Goal: Information Seeking & Learning: Learn about a topic

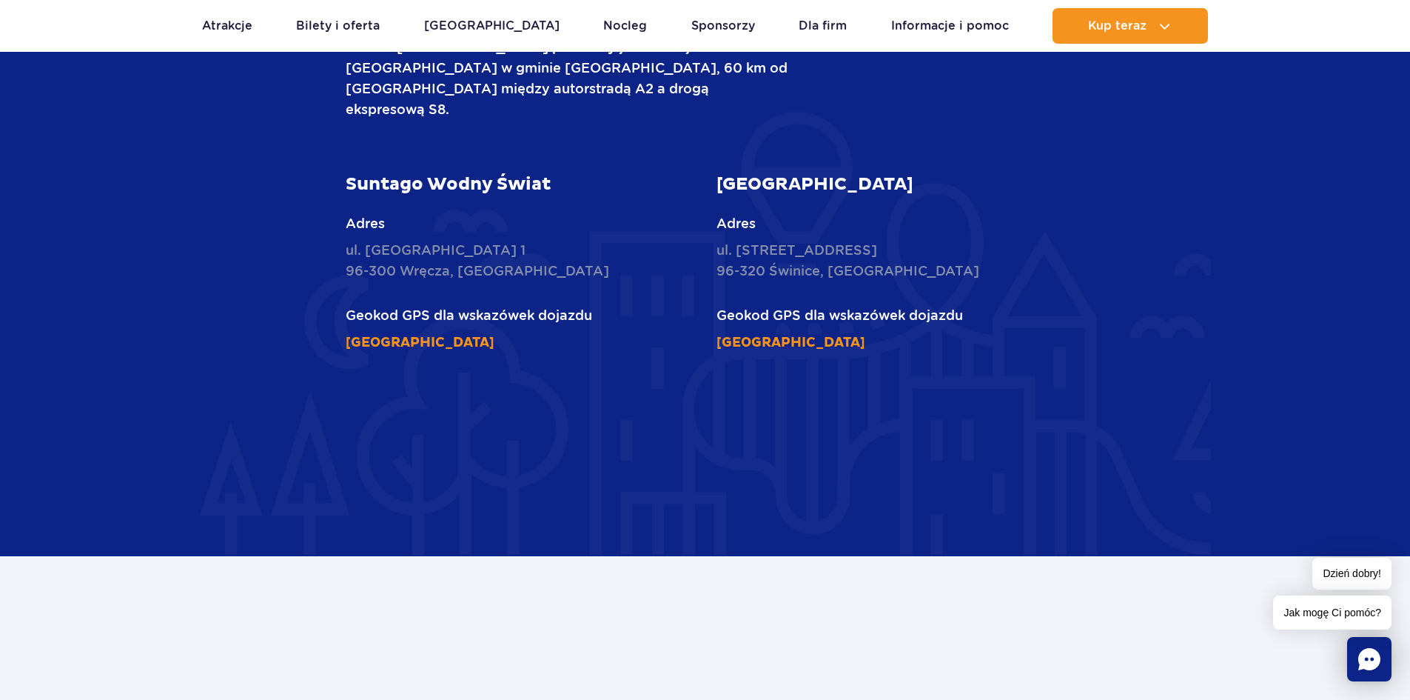
scroll to position [2118, 0]
click at [812, 335] on link "51°58'59.4"N 20°27'57.4"E" at bounding box center [791, 343] width 149 height 17
click at [472, 335] on link "51°59'15.1"N 20°27'32.3"E" at bounding box center [420, 343] width 149 height 17
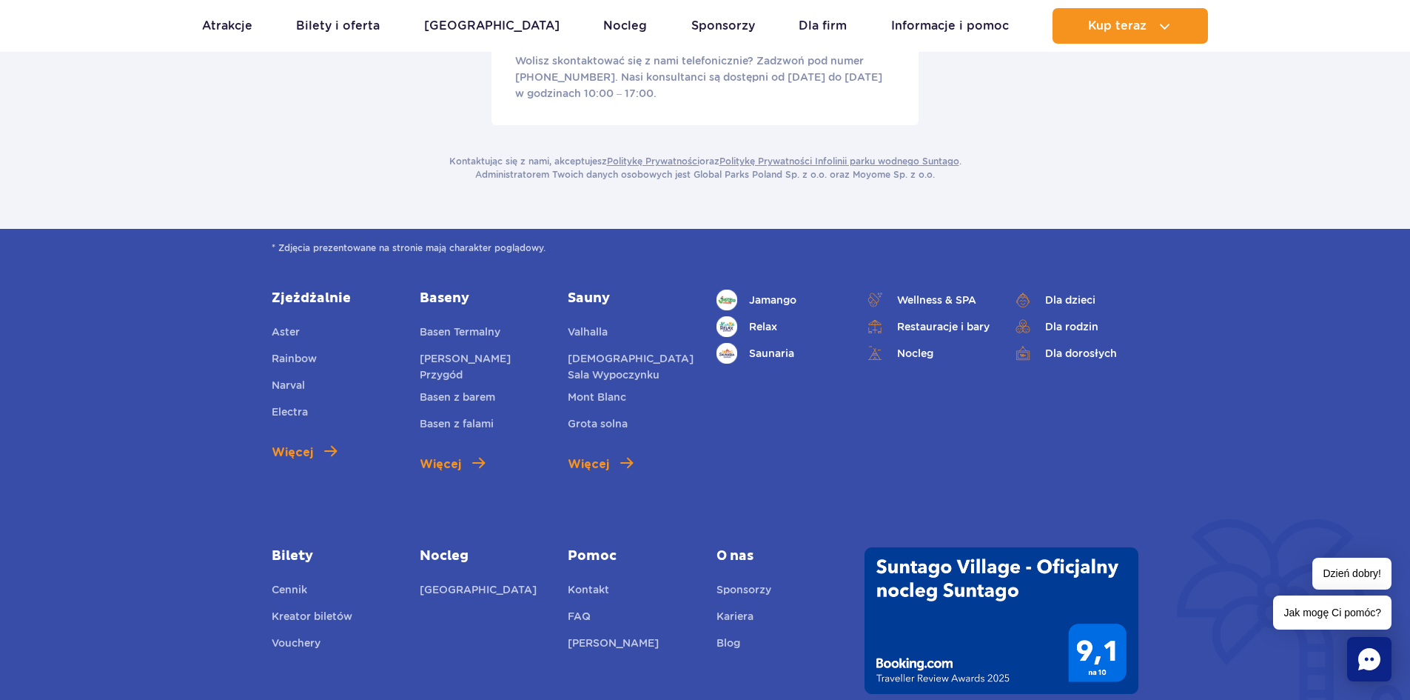
scroll to position [3081, 0]
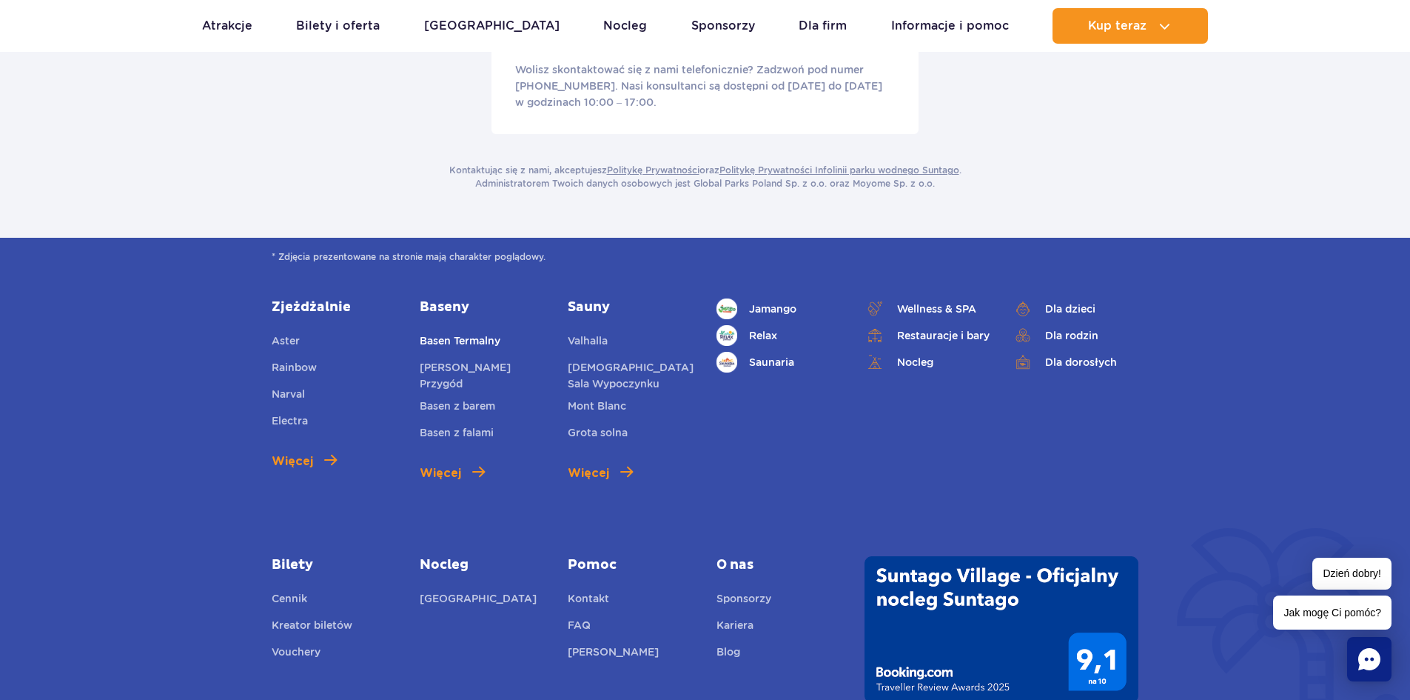
click at [459, 332] on link "Basen Termalny" at bounding box center [460, 342] width 81 height 21
click at [586, 298] on link "Sauny" at bounding box center [631, 307] width 126 height 18
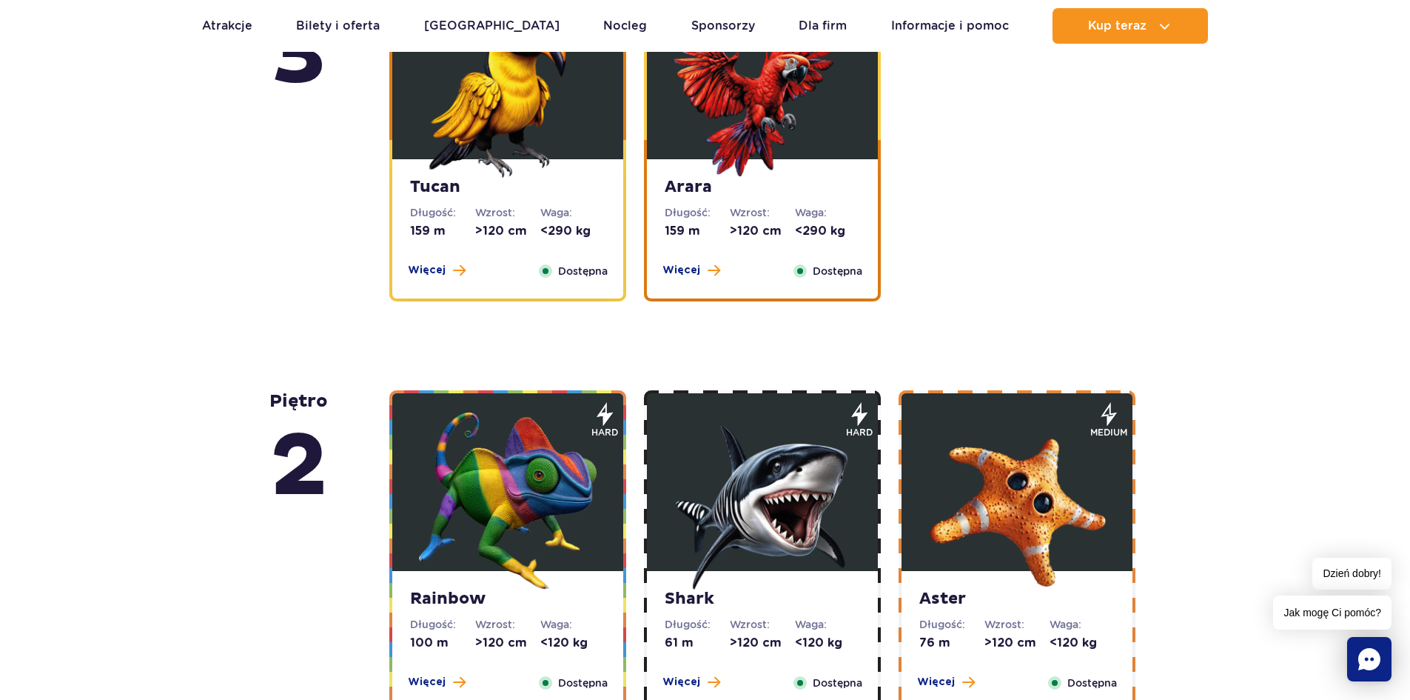
scroll to position [1999, 0]
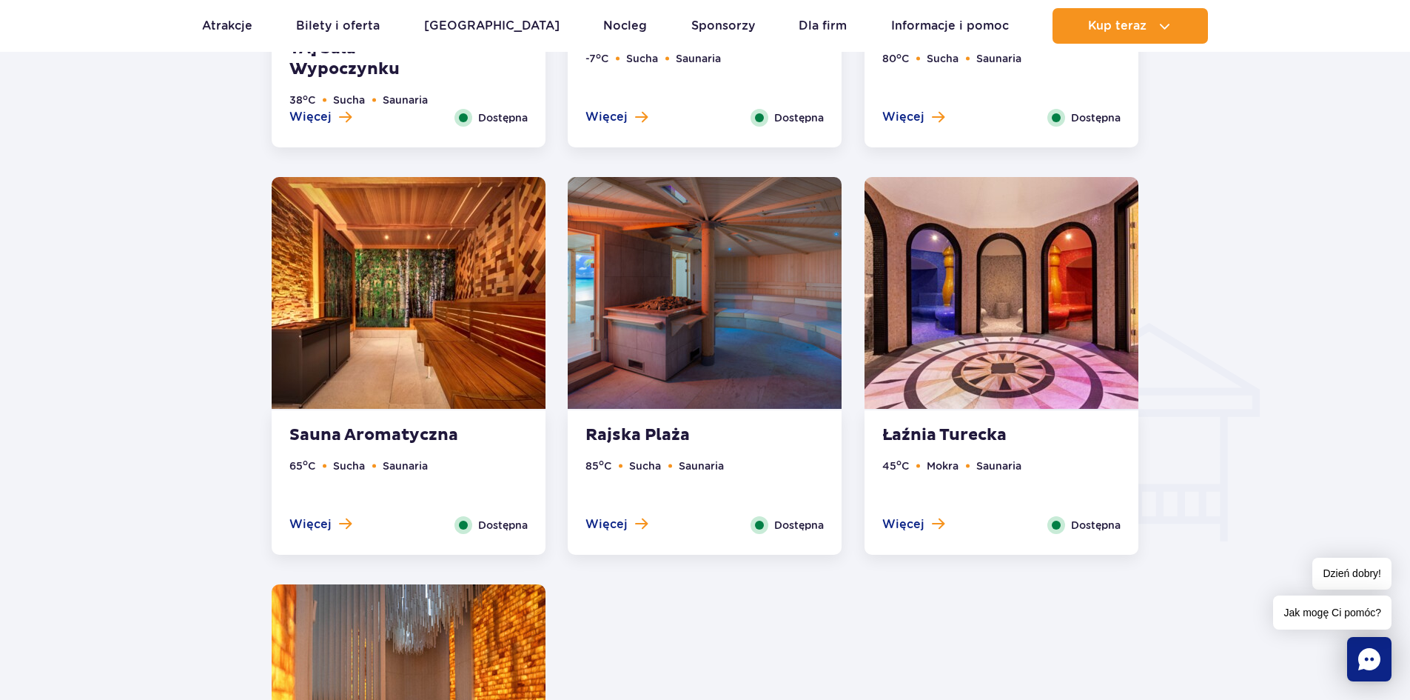
scroll to position [1036, 0]
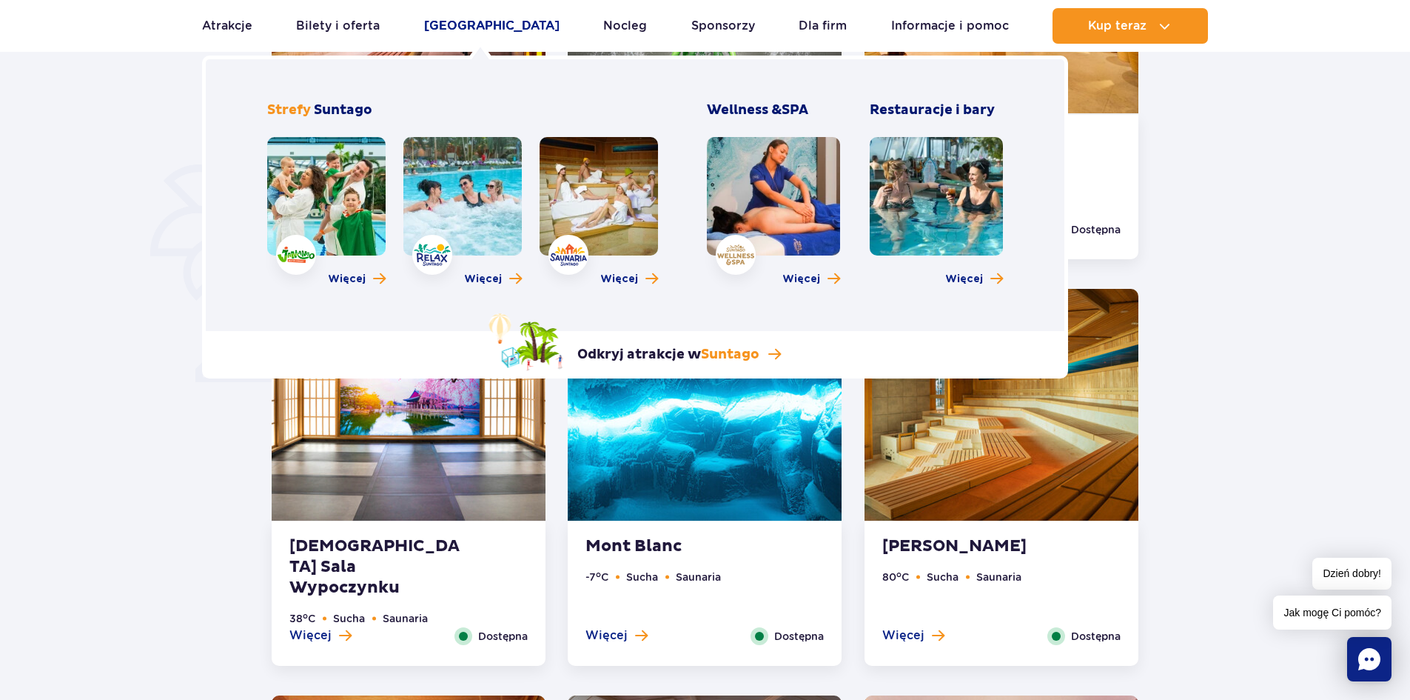
click at [466, 24] on link "[GEOGRAPHIC_DATA]" at bounding box center [491, 26] width 135 height 36
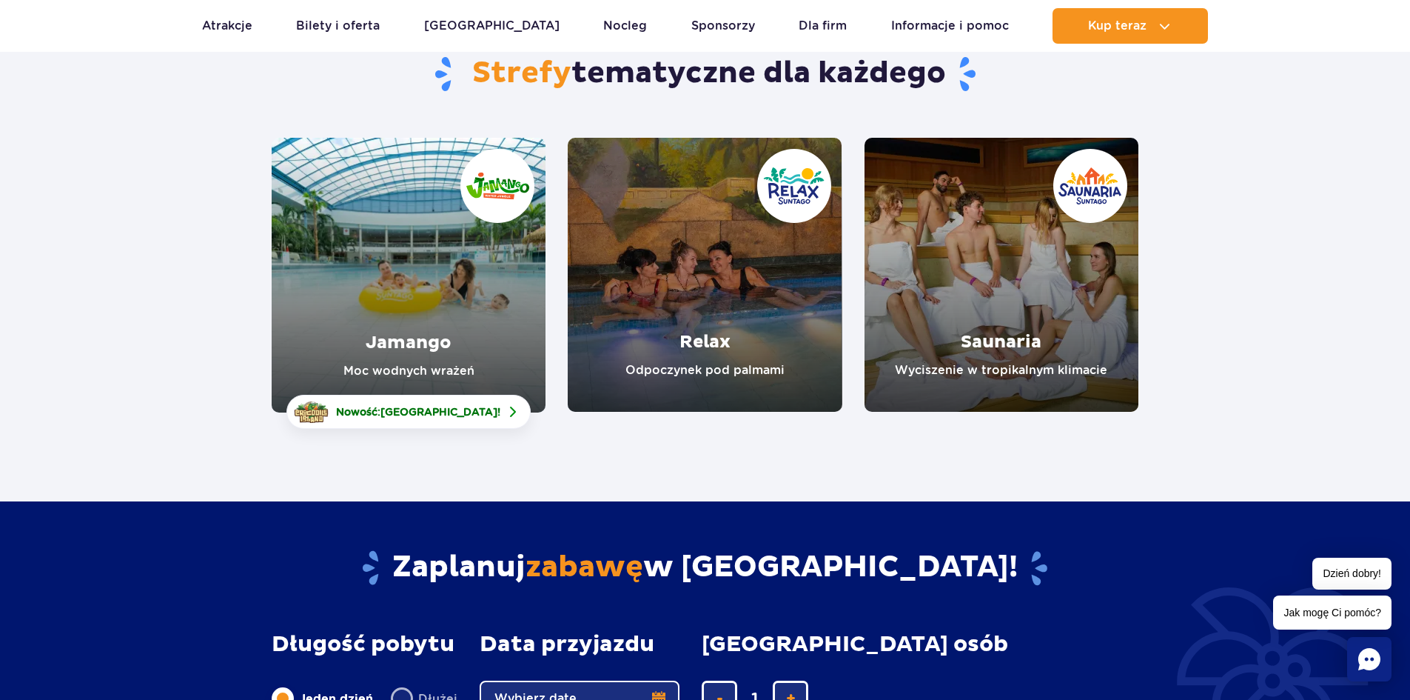
scroll to position [148, 0]
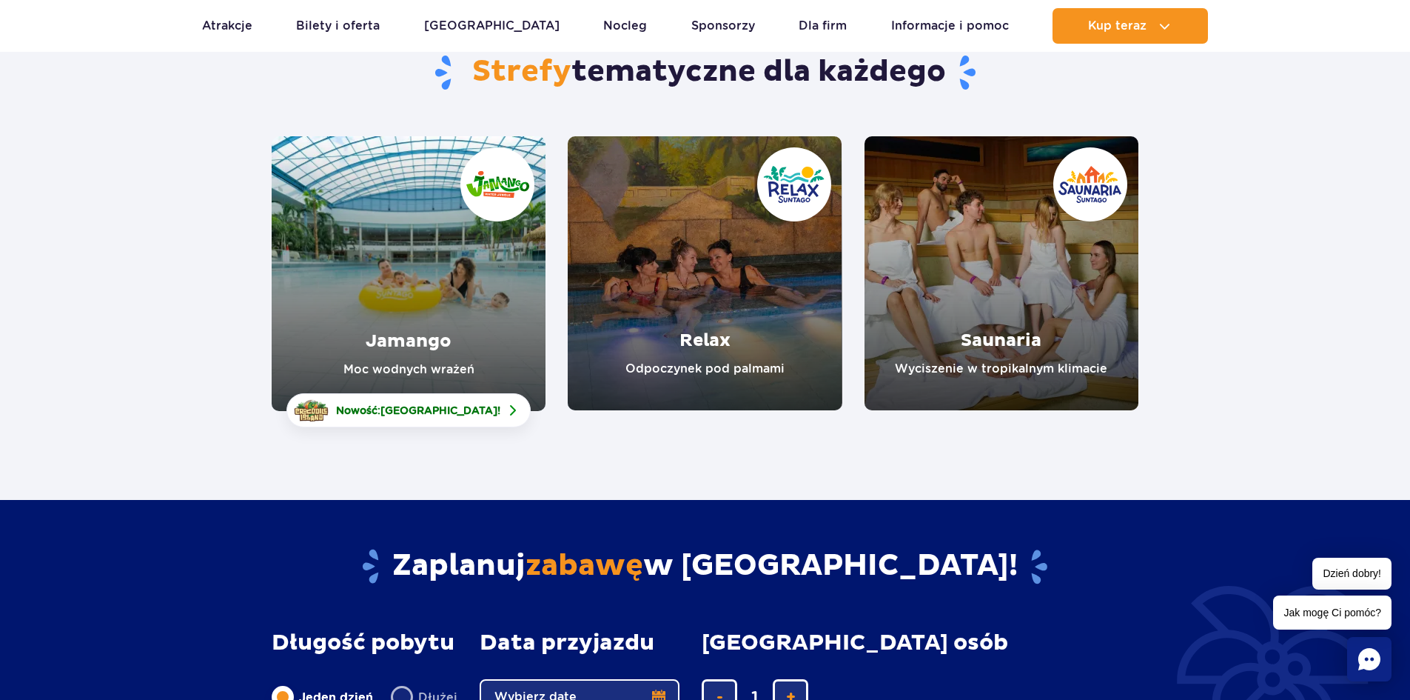
click at [709, 339] on link "Relax" at bounding box center [705, 273] width 274 height 274
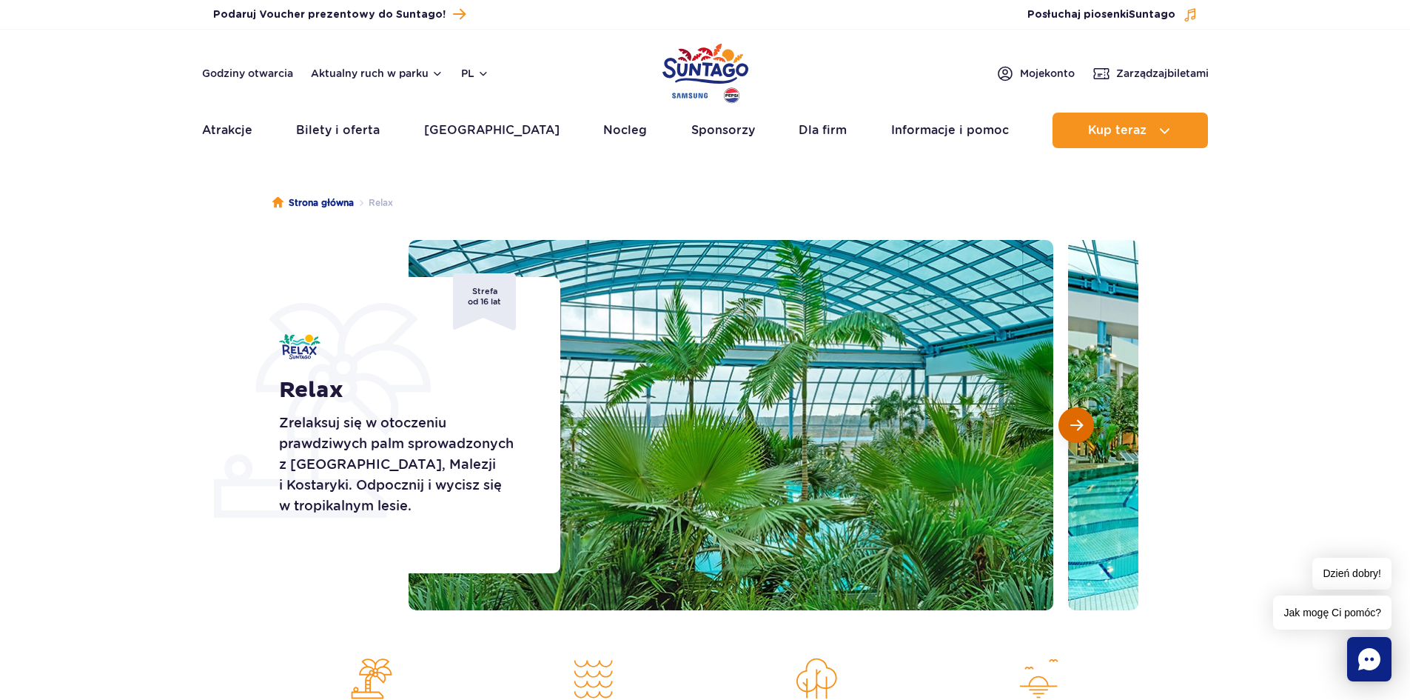
click at [1076, 423] on span "Następny slajd" at bounding box center [1077, 424] width 13 height 13
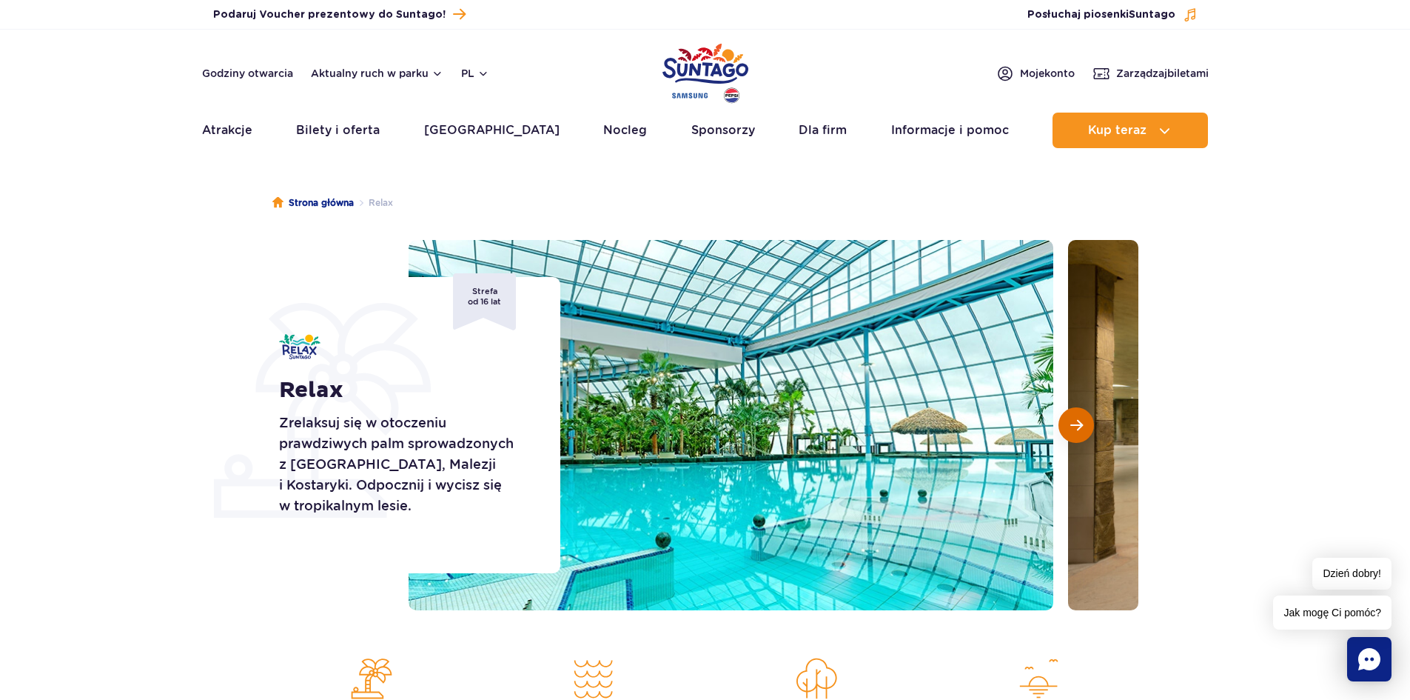
click at [1079, 423] on span "Następny slajd" at bounding box center [1077, 424] width 13 height 13
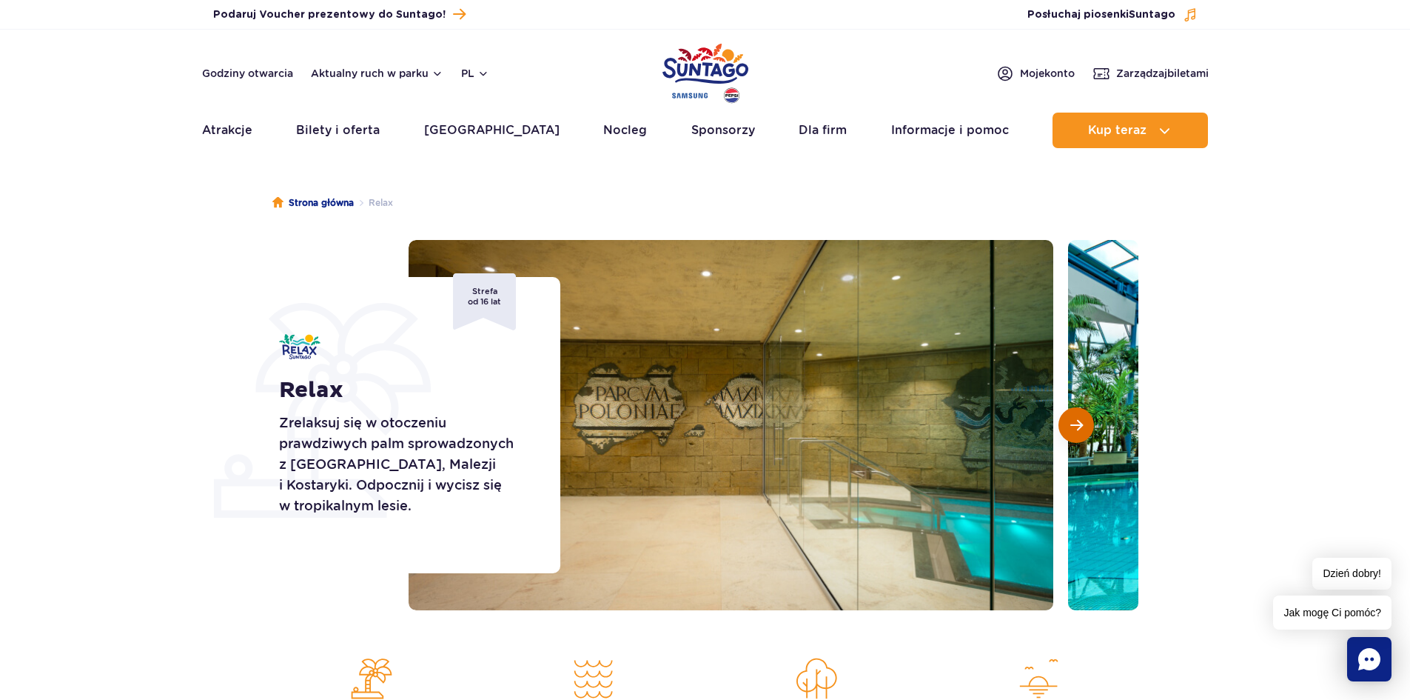
click at [1074, 422] on span "Następny slajd" at bounding box center [1077, 424] width 13 height 13
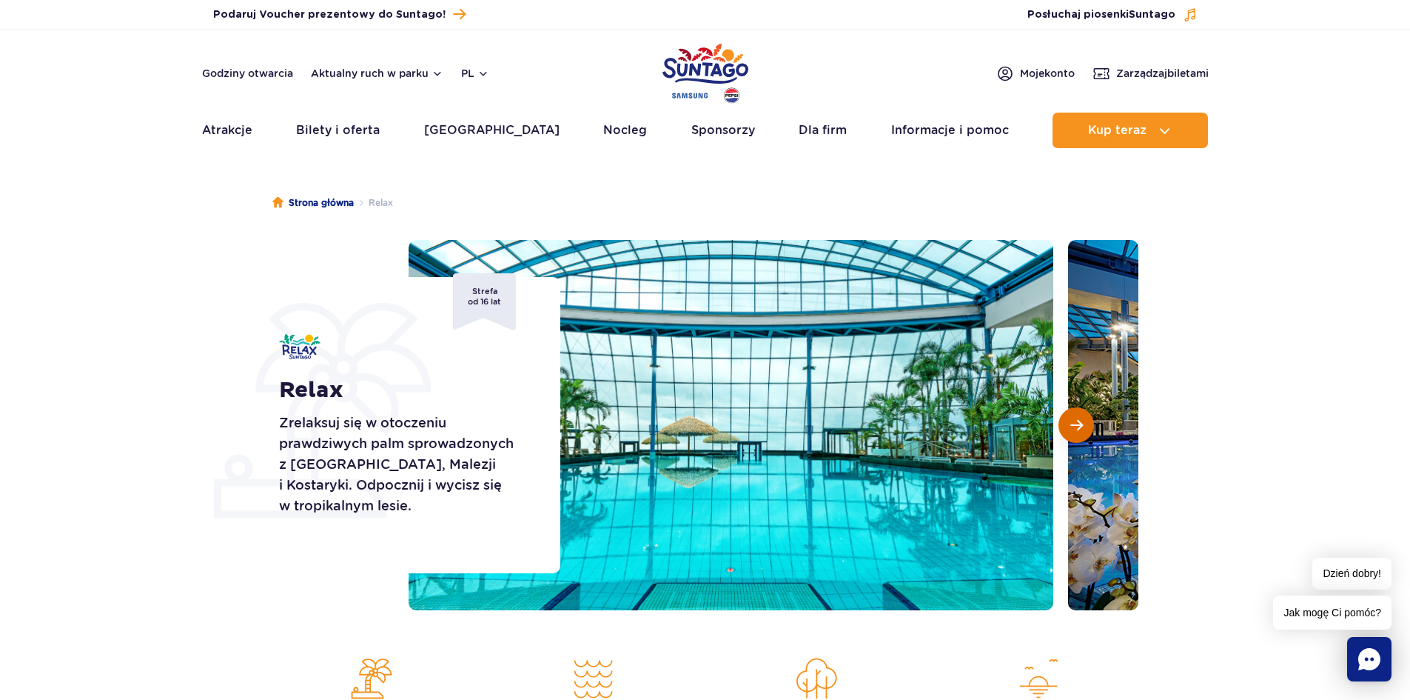
click at [1074, 422] on span "Następny slajd" at bounding box center [1077, 424] width 13 height 13
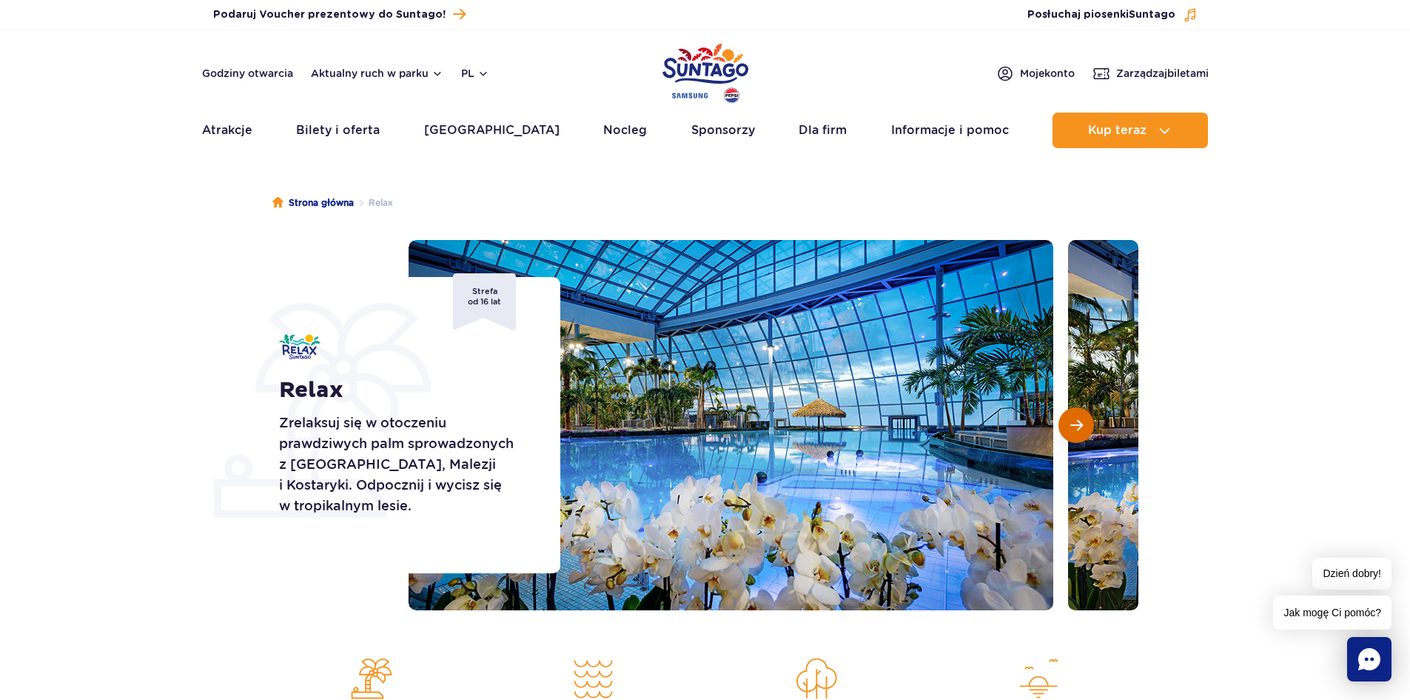
click at [1074, 422] on span "Następny slajd" at bounding box center [1077, 424] width 13 height 13
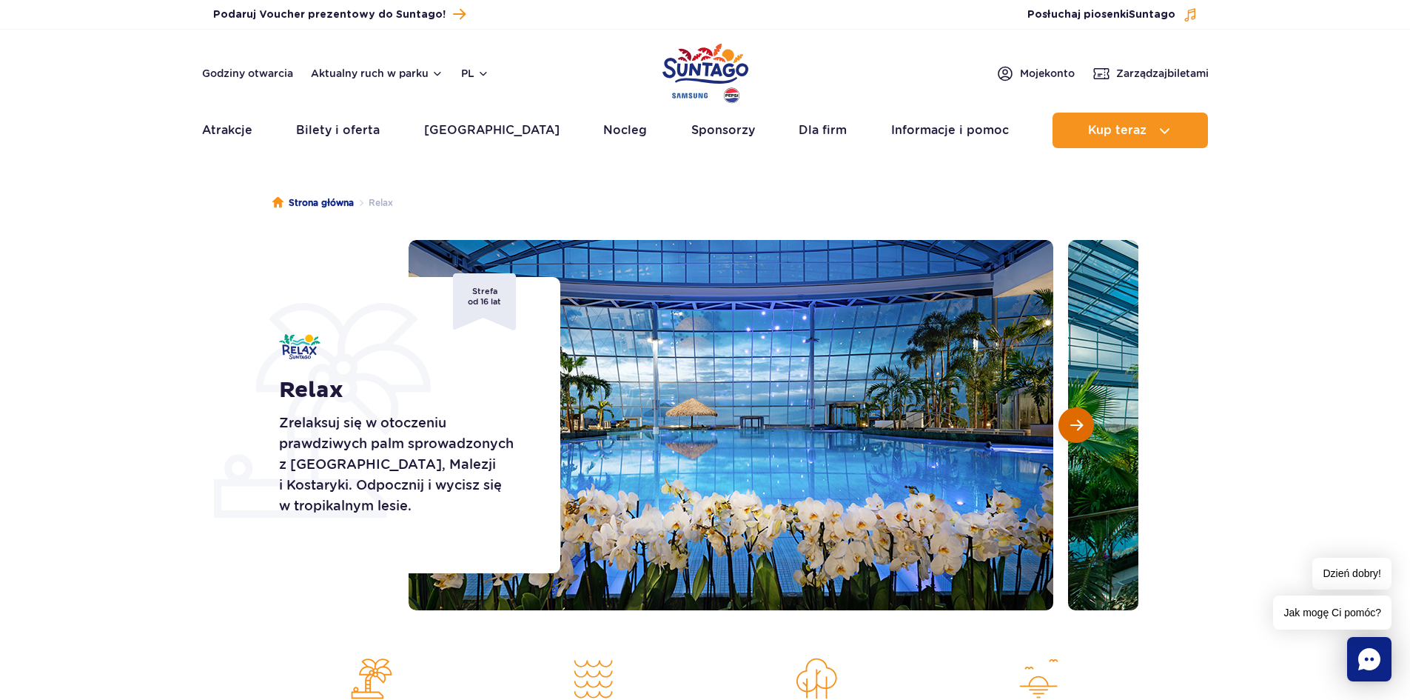
click at [1077, 421] on span "Następny slajd" at bounding box center [1077, 424] width 13 height 13
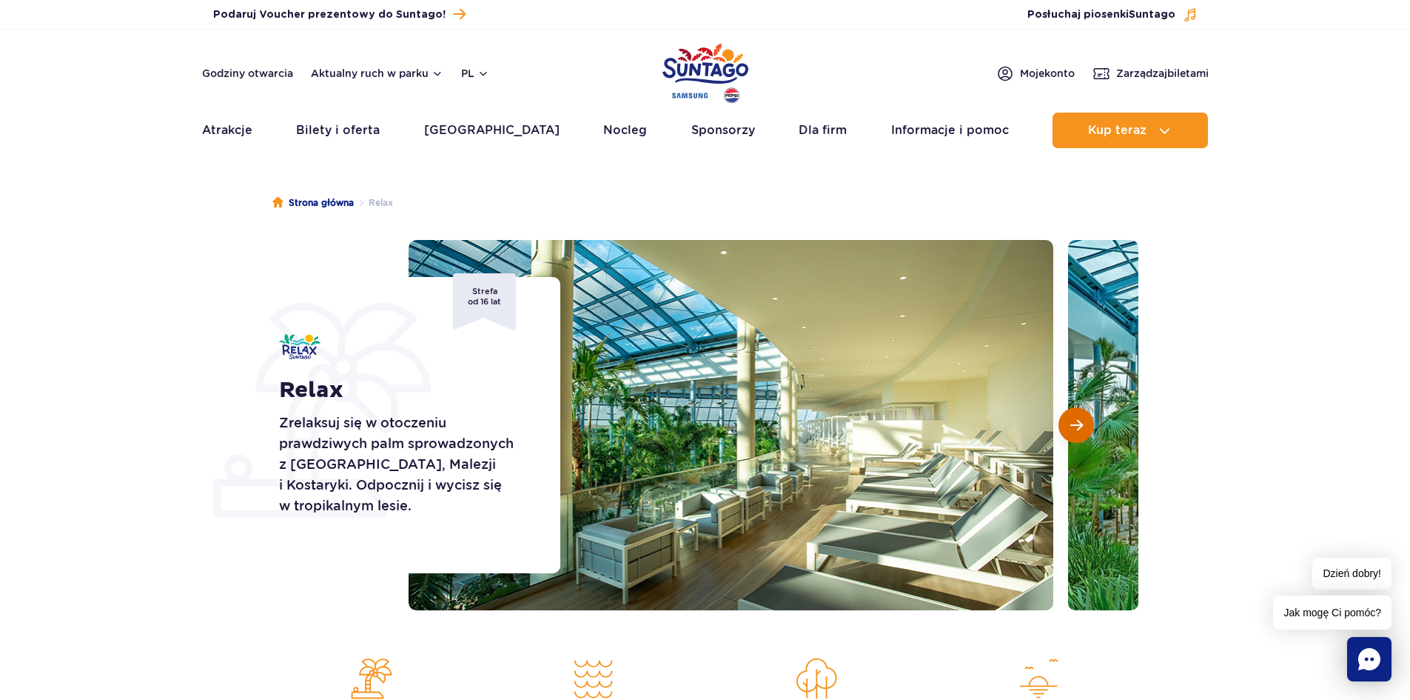
click at [1077, 421] on span "Następny slajd" at bounding box center [1077, 424] width 13 height 13
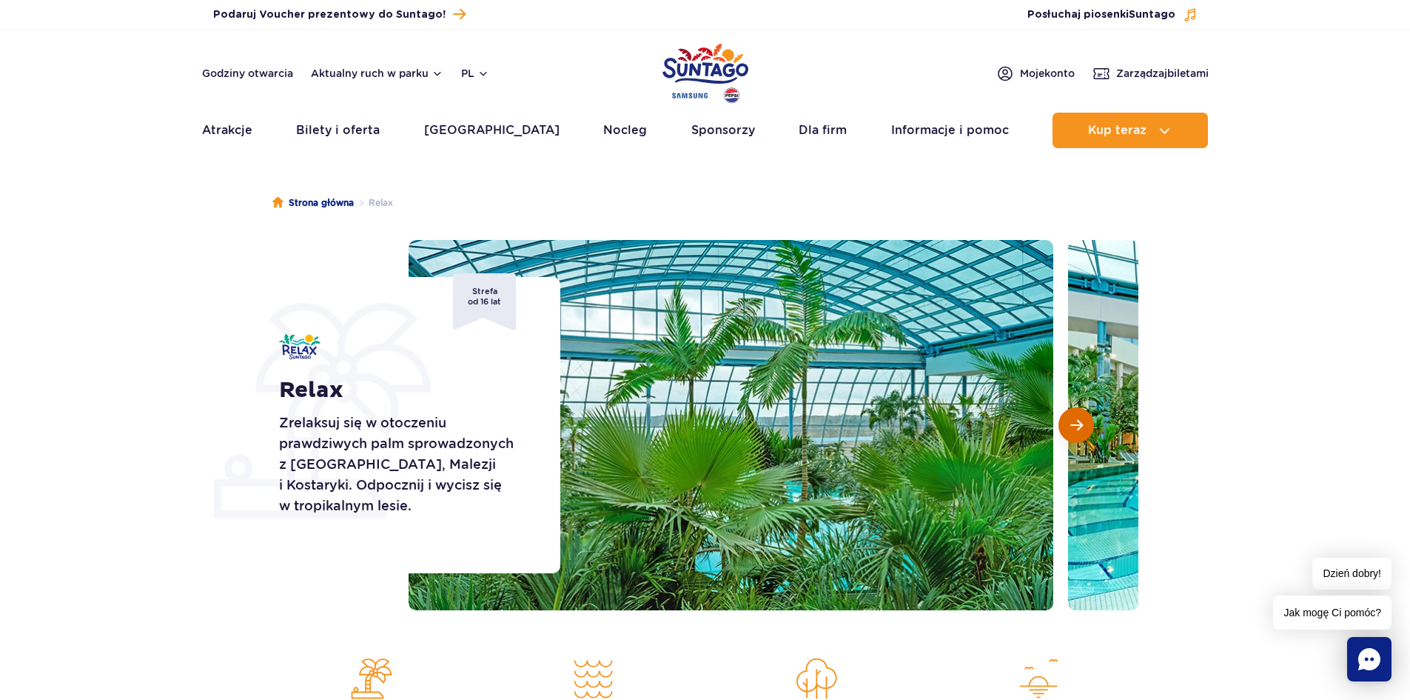
click at [1077, 421] on span "Następny slajd" at bounding box center [1077, 424] width 13 height 13
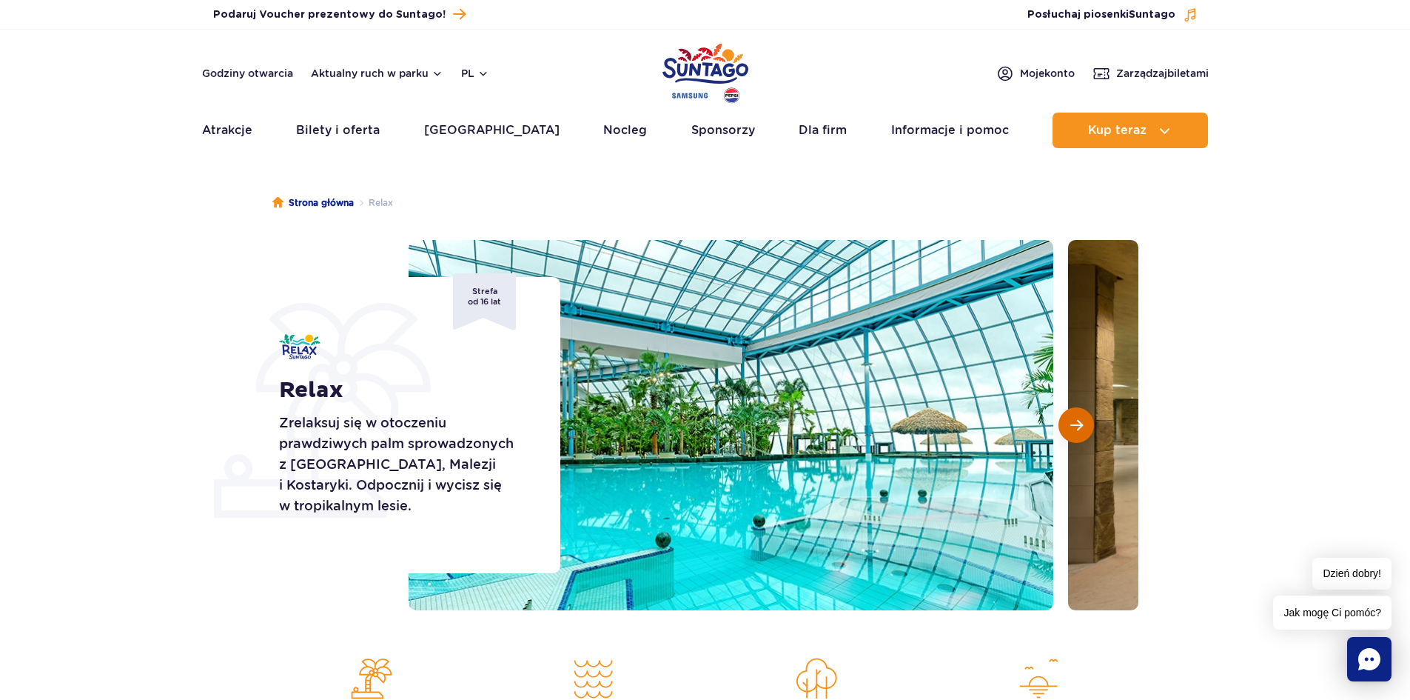
click at [1077, 421] on span "Następny slajd" at bounding box center [1077, 424] width 13 height 13
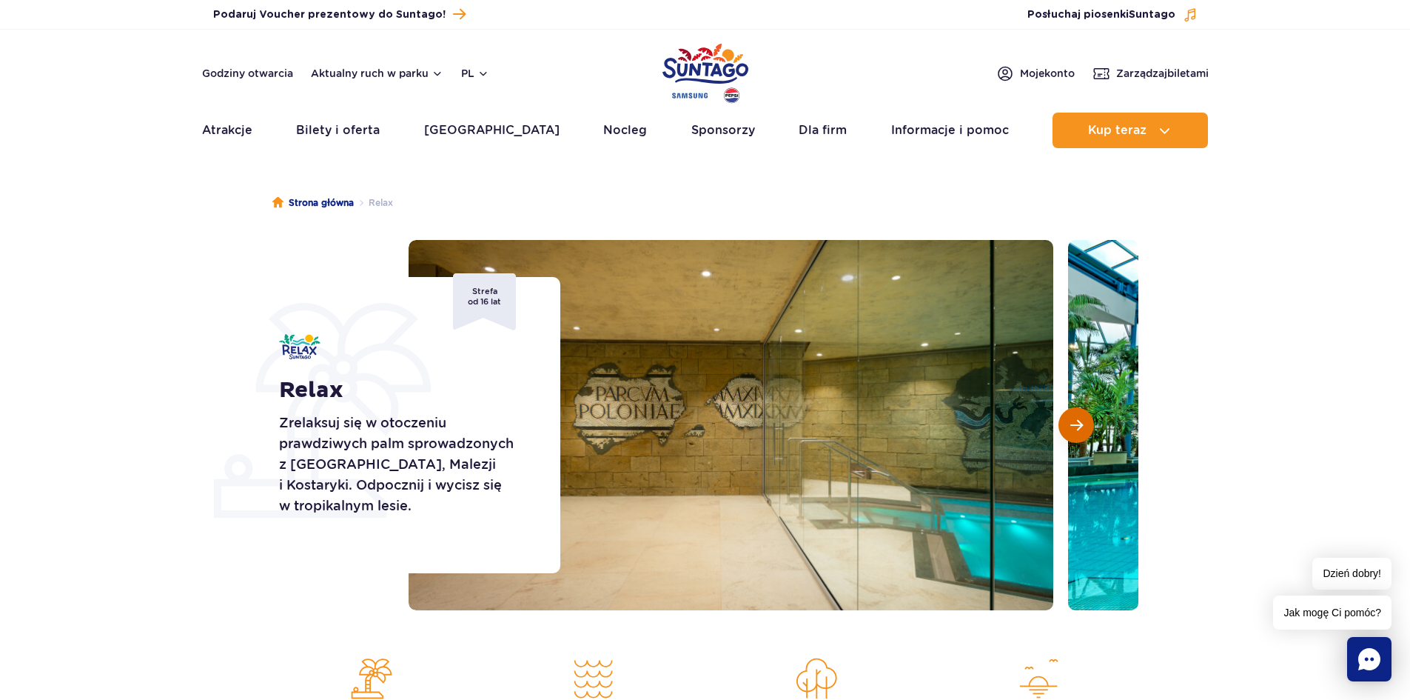
click at [1077, 421] on span "Następny slajd" at bounding box center [1077, 424] width 13 height 13
